Goal: Task Accomplishment & Management: Understand process/instructions

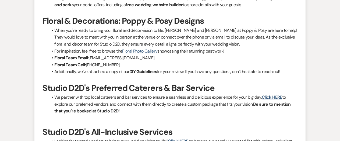
scroll to position [504, 0]
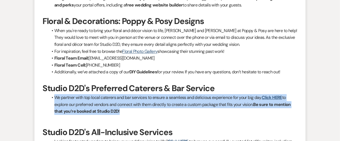
drag, startPoint x: 55, startPoint y: 96, endPoint x: 127, endPoint y: 109, distance: 73.1
click at [127, 109] on li "We partner with top local caterers and bar services to ensure a seamless and de…" at bounding box center [173, 104] width 250 height 21
copy li "We partner with top local caterers and bar services to ensure a seamless and de…"
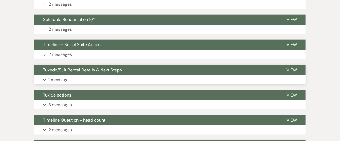
scroll to position [0, 0]
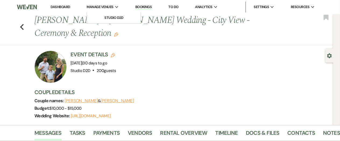
click at [99, 7] on span "Manage Venues" at bounding box center [100, 6] width 27 height 5
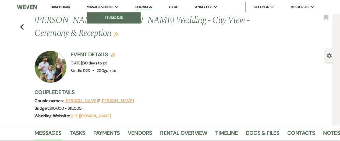
click at [107, 18] on li "Studio D2D" at bounding box center [114, 17] width 48 height 5
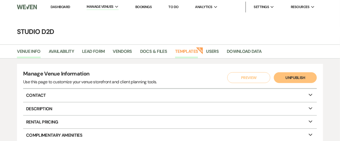
click at [182, 49] on link "Templates" at bounding box center [186, 53] width 23 height 10
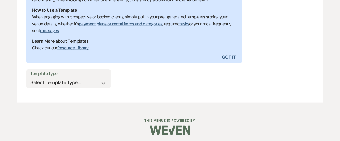
scroll to position [162, 0]
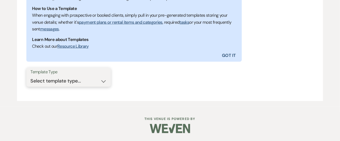
click at [71, 84] on select "Select template type... Task List Message Templates Payment Plan Inventory Item…" at bounding box center [68, 81] width 76 height 10
select select "Task List"
click at [30, 76] on select "Select template type... Task List Message Templates Payment Plan Inventory Item…" at bounding box center [68, 81] width 76 height 10
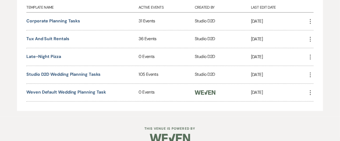
scroll to position [274, 0]
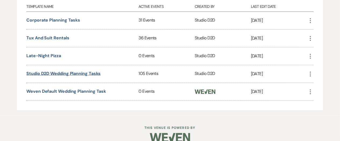
click at [82, 73] on link "Studio D2D Wedding Planning Tasks" at bounding box center [63, 73] width 74 height 6
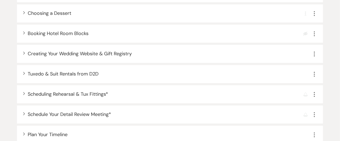
scroll to position [503, 0]
click at [60, 95] on span "Scheduling Rehearsal & Tux Fittings *" at bounding box center [68, 93] width 80 height 6
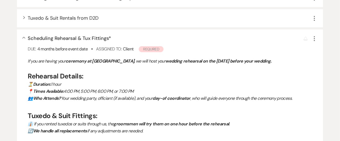
scroll to position [559, 0]
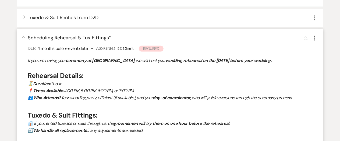
drag, startPoint x: 28, startPoint y: 59, endPoint x: 106, endPoint y: 61, distance: 78.3
click at [106, 61] on p "If you are having your ceremony at [GEOGRAPHIC_DATA] , we will host your weddin…" at bounding box center [173, 60] width 290 height 7
click at [28, 59] on p "If you are having your ceremony at [GEOGRAPHIC_DATA] , we will host your weddin…" at bounding box center [173, 60] width 290 height 7
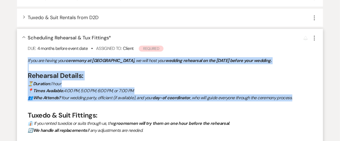
drag, startPoint x: 298, startPoint y: 98, endPoint x: 28, endPoint y: 62, distance: 272.4
click at [28, 62] on div "If you are having your ceremony at [GEOGRAPHIC_DATA] , we will host your weddin…" at bounding box center [173, 109] width 290 height 104
copy div "If you are having your ceremony at [GEOGRAPHIC_DATA] , we will host your weddin…"
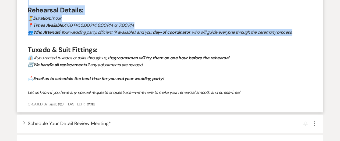
scroll to position [626, 0]
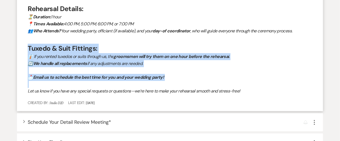
drag, startPoint x: 29, startPoint y: 46, endPoint x: 165, endPoint y: 81, distance: 140.8
click at [165, 81] on div "If you are having your ceremony at [GEOGRAPHIC_DATA] , we will host your weddin…" at bounding box center [173, 42] width 290 height 104
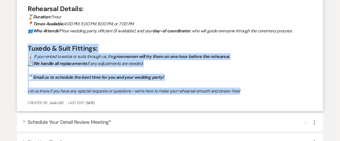
click at [246, 90] on p "Let us know if you have any special requests or questions—we’re here to make yo…" at bounding box center [173, 90] width 290 height 7
copy div "Tuxedo & Suit Fittings: 👔 If you rented tuxedos or suits through us, the grooms…"
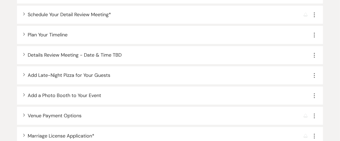
scroll to position [740, 0]
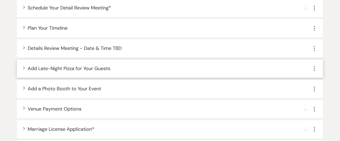
click at [50, 67] on span "Add Late-Night Pizza for Your Guests" at bounding box center [69, 68] width 83 height 6
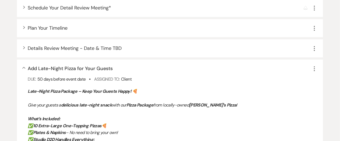
click at [23, 67] on icon "Collapse" at bounding box center [23, 68] width 3 height 2
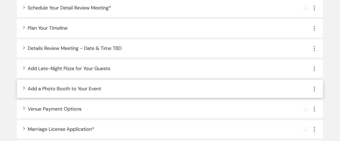
click at [34, 87] on span "Add a Photo Booth to Your Event" at bounding box center [64, 88] width 73 height 6
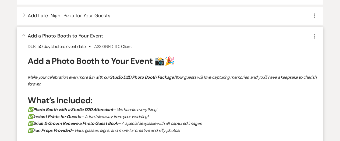
scroll to position [794, 0]
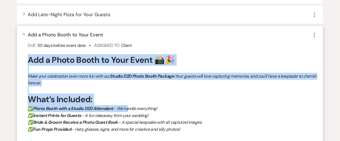
drag, startPoint x: 28, startPoint y: 59, endPoint x: 127, endPoint y: 105, distance: 109.4
click at [127, 105] on div "Add a Photo Booth to Your Event 📸🎉 Make your celebration even more fun with our…" at bounding box center [173, 107] width 290 height 106
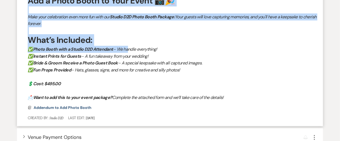
scroll to position [854, 0]
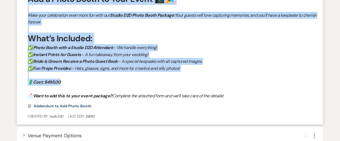
click at [64, 83] on p "💲 Cost: $495.00" at bounding box center [173, 82] width 290 height 7
copy div "Add a Photo Booth to Your Event 📸🎉 Make your celebration even more fun with our…"
click at [186, 70] on p "✅ Fun Props Provided – Hats, glasses, signs, and more for creative and silly ph…" at bounding box center [173, 68] width 290 height 7
copy div "Add a Photo Booth to Your Event 📸🎉 Make your celebration even more fun with our…"
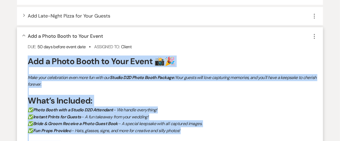
scroll to position [792, 0]
click at [25, 35] on icon "Collapse" at bounding box center [23, 36] width 3 height 2
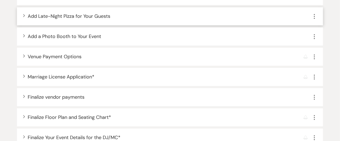
click at [33, 16] on span "Add Late-Night Pizza for Your Guests" at bounding box center [69, 16] width 83 height 6
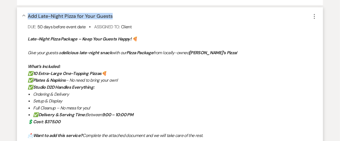
drag, startPoint x: 113, startPoint y: 15, endPoint x: 28, endPoint y: 18, distance: 84.8
click at [28, 18] on div "Collapse Add Late-Night Pizza for Your Guests More" at bounding box center [173, 16] width 290 height 7
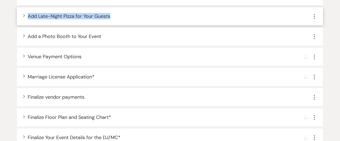
copy span "Add Late-Night Pizza for Your Guests"
click at [24, 15] on use "button" at bounding box center [24, 15] width 2 height 3
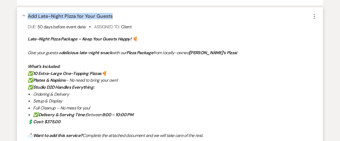
drag, startPoint x: 27, startPoint y: 38, endPoint x: 114, endPoint y: 72, distance: 93.0
click at [114, 72] on div "﻿ Late-Night Pizza Package – Keep Your Guests Happy! 🍕 Give your guests a delic…" at bounding box center [173, 86] width 290 height 103
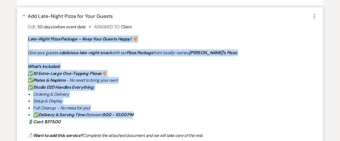
click at [141, 114] on li "✅ Delivery & Serving Time: Between 9:00 – 10:00 PM" at bounding box center [175, 114] width 284 height 7
copy div "﻿ Late-Night Pizza Package – Keep Your Guests Happy! 🍕 Give your guests a delic…"
click at [24, 15] on icon "Collapse" at bounding box center [23, 16] width 3 height 2
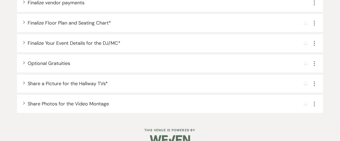
scroll to position [888, 0]
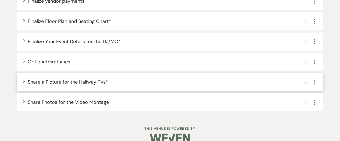
click at [24, 80] on use "button" at bounding box center [24, 81] width 2 height 3
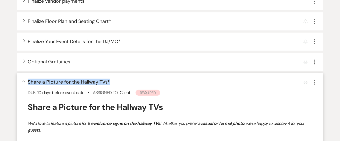
drag, startPoint x: 112, startPoint y: 81, endPoint x: 29, endPoint y: 82, distance: 82.8
click at [29, 82] on div "Collapse Share a Picture for the Hallway TVs * Reminder More" at bounding box center [173, 81] width 290 height 7
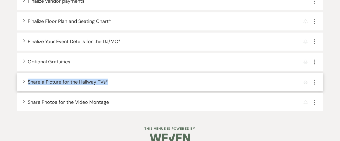
copy span "Share a Picture for the Hallway TVs *"
click at [69, 81] on span "Share a Picture for the Hallway TVs *" at bounding box center [68, 82] width 80 height 6
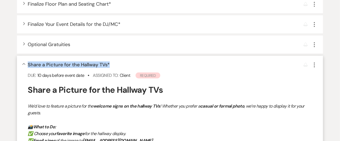
scroll to position [907, 0]
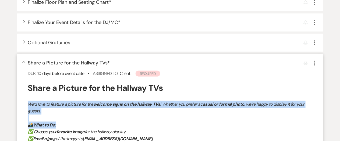
drag, startPoint x: 29, startPoint y: 102, endPoint x: 122, endPoint y: 125, distance: 96.3
click at [122, 125] on div "Share a Picture for the Hallway TVs We’d love to feature a picture for the welc…" at bounding box center [173, 112] width 290 height 60
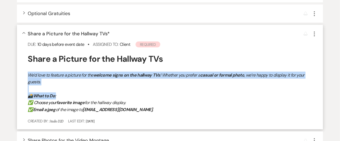
scroll to position [937, 0]
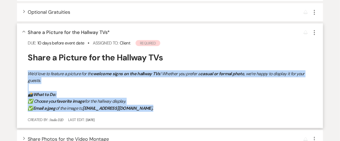
click at [138, 107] on p "✅ Email a jpeg of the image to [EMAIL_ADDRESS][DOMAIN_NAME] ." at bounding box center [173, 108] width 290 height 7
copy div "We’d love to feature a picture for the welcome signs on the hallway TVs ! Wheth…"
click at [25, 31] on icon "Collapse" at bounding box center [23, 32] width 3 height 2
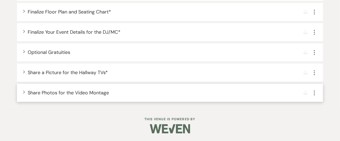
click at [24, 91] on use "button" at bounding box center [24, 91] width 2 height 3
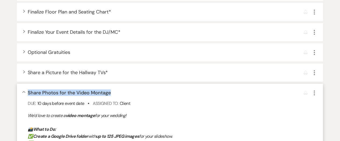
drag, startPoint x: 113, startPoint y: 92, endPoint x: 29, endPoint y: 93, distance: 84.2
click at [29, 93] on div "Collapse Share Photos for the Video Montage Reminder More" at bounding box center [173, 92] width 290 height 7
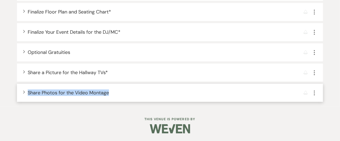
copy span "Share Photos for the Video Montage"
click at [45, 90] on span "Share Photos for the Video Montage" at bounding box center [68, 92] width 81 height 6
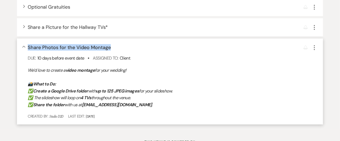
scroll to position [943, 0]
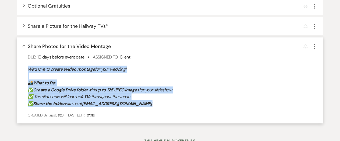
drag, startPoint x: 29, startPoint y: 67, endPoint x: 139, endPoint y: 102, distance: 116.1
click at [139, 102] on div "We’d love to create a video montage for your wedding! 📸 What to Do: ✅ Create a …" at bounding box center [173, 86] width 290 height 41
